Goal: Find specific page/section: Find specific page/section

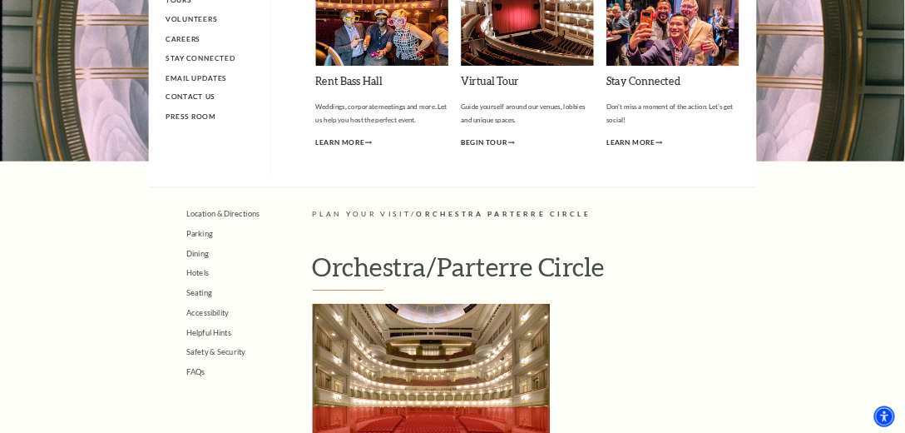
scroll to position [333, 0]
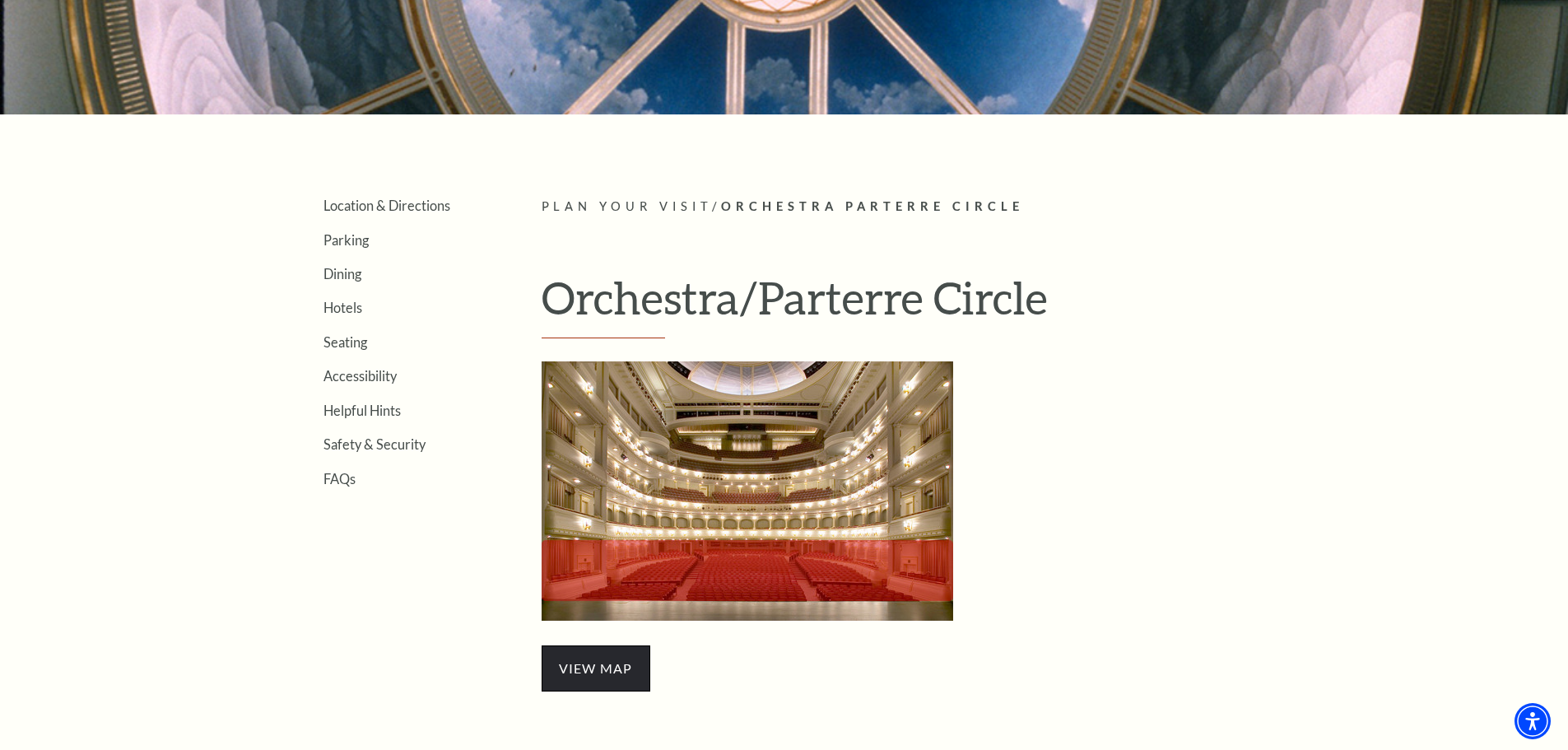
click at [571, 679] on span "view map" at bounding box center [596, 668] width 109 height 47
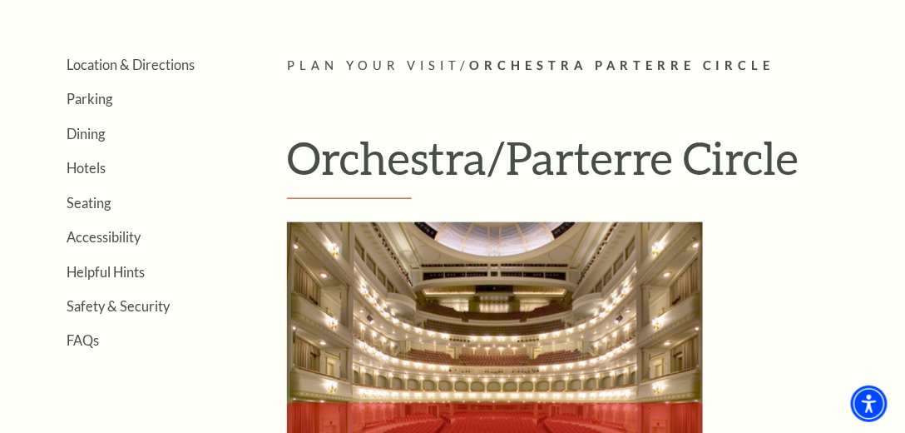
scroll to position [475, 0]
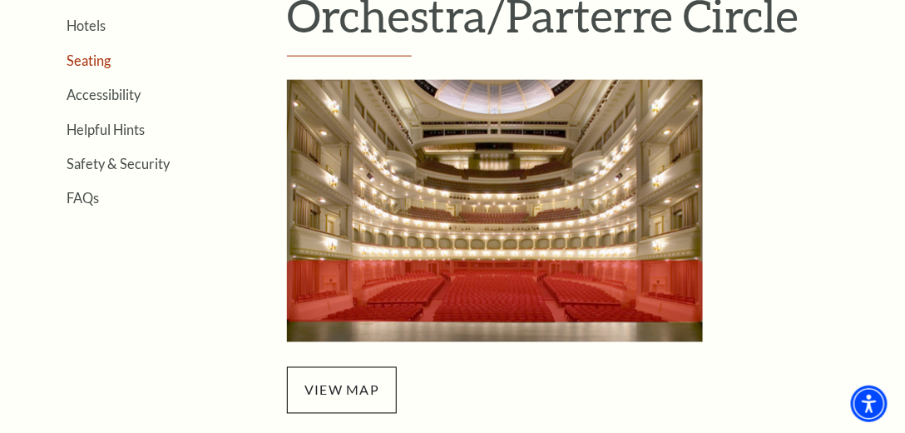
click at [92, 57] on link "Seating" at bounding box center [89, 60] width 44 height 16
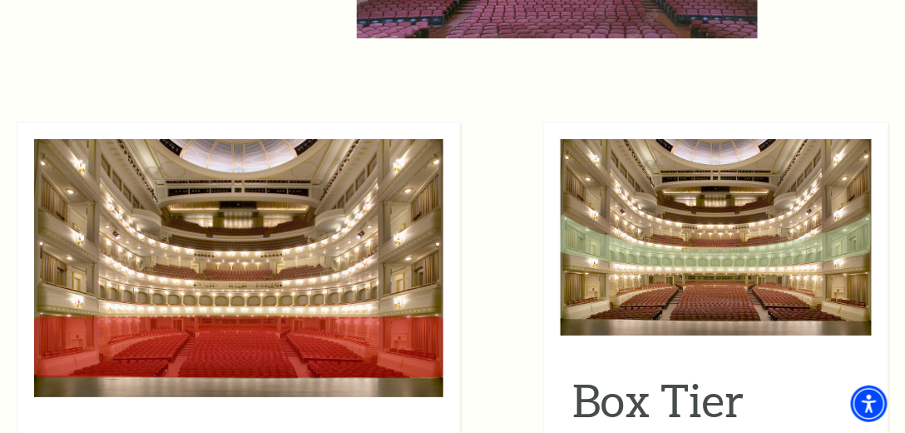
scroll to position [1568, 0]
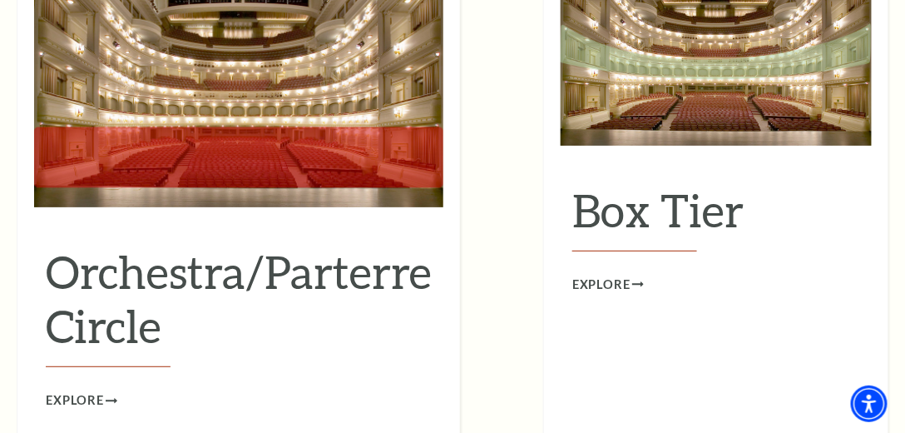
click at [198, 245] on h2 "Orchestra/Parterre Circle" at bounding box center [239, 306] width 386 height 122
click at [93, 390] on span "Explore" at bounding box center [75, 400] width 58 height 21
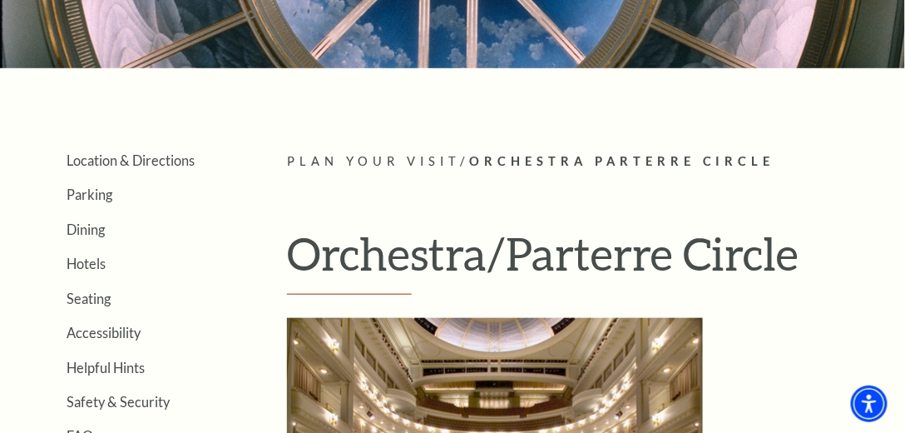
scroll to position [475, 0]
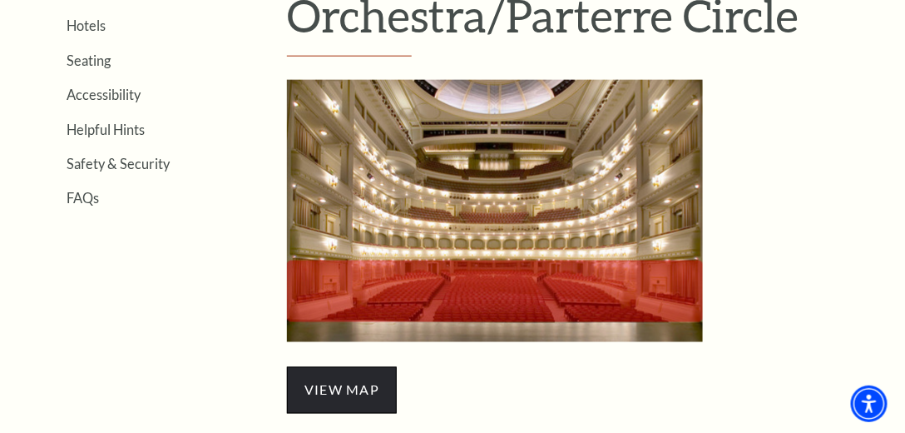
click at [359, 387] on span "view map" at bounding box center [342, 390] width 110 height 47
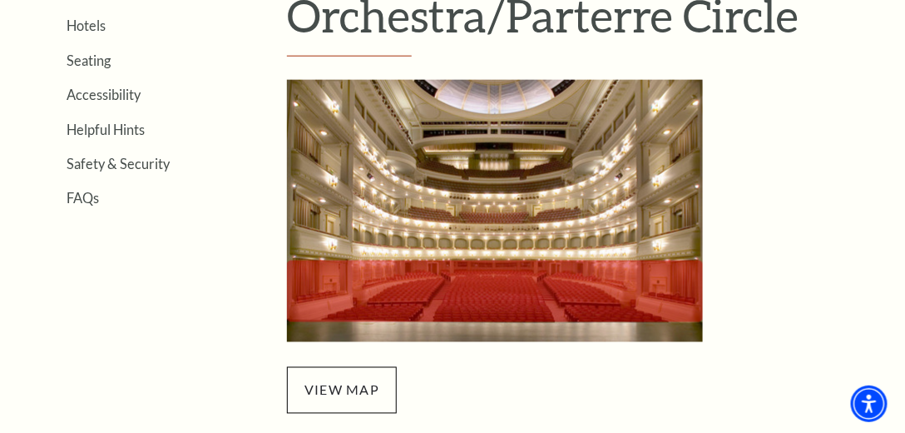
scroll to position [190, 0]
